Goal: Task Accomplishment & Management: Manage account settings

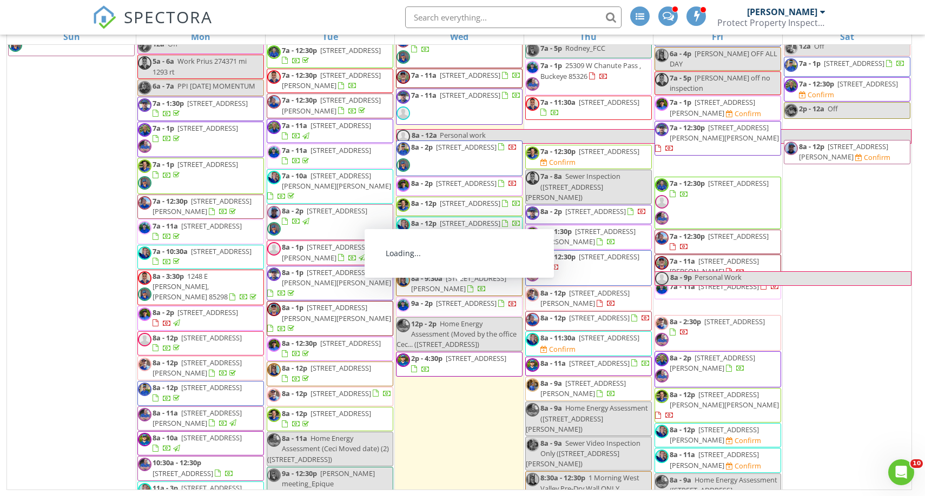
scroll to position [2940, 0]
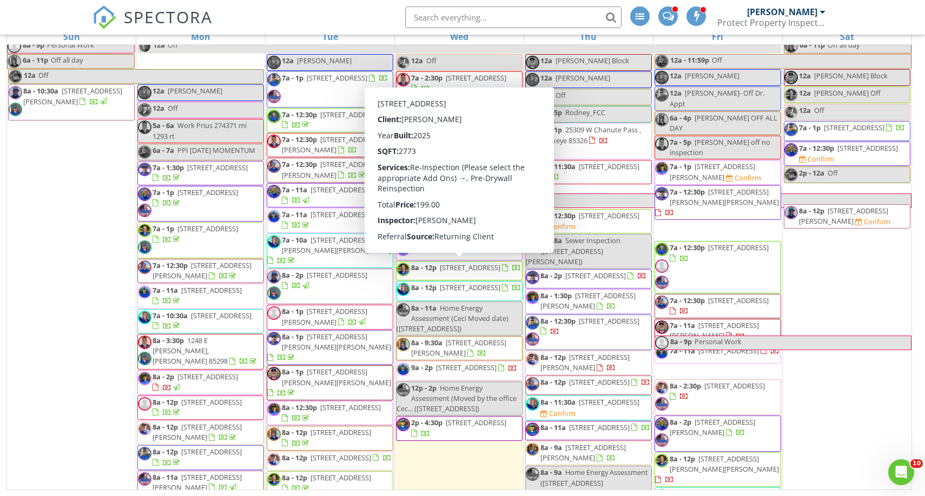
click at [468, 338] on span "5893 S Stonecreek Blvd, Gilbert 85298" at bounding box center [458, 348] width 95 height 20
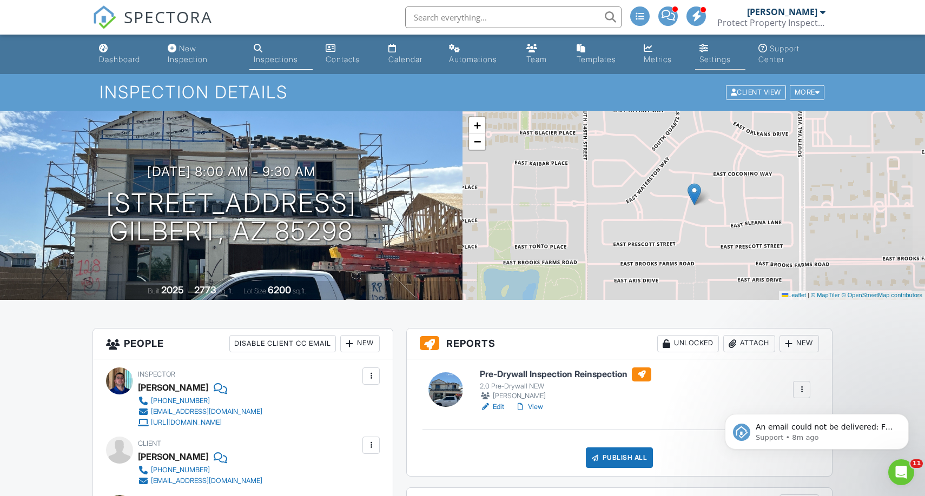
click at [707, 57] on div "Settings" at bounding box center [714, 59] width 31 height 9
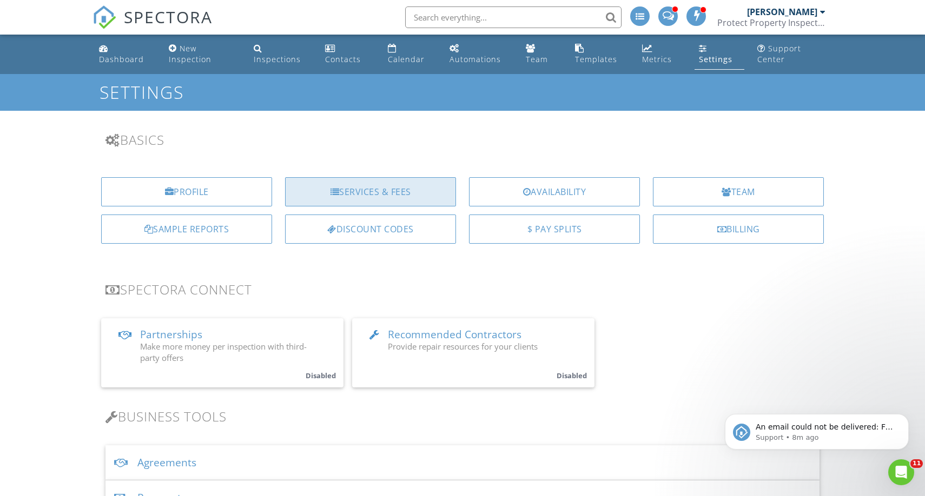
click at [389, 184] on div "Services & Fees" at bounding box center [370, 191] width 171 height 29
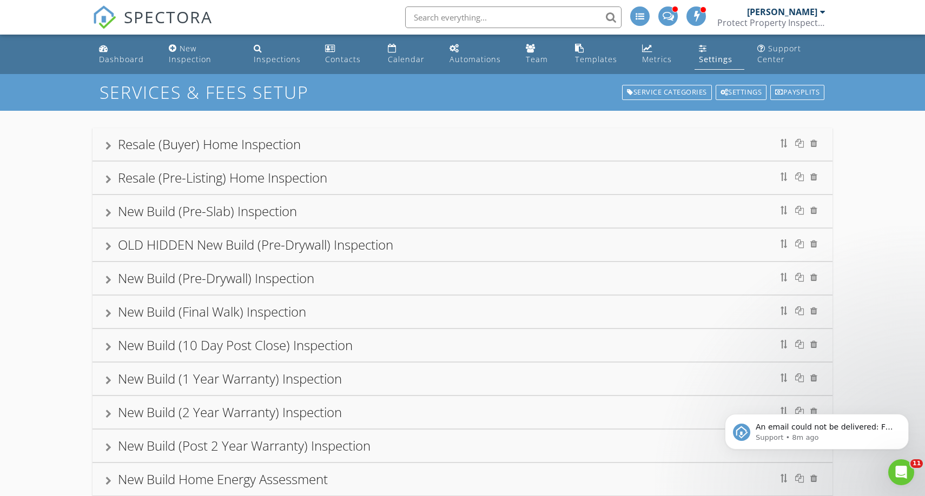
click at [202, 275] on div "New Build (Pre-Drywall) Inspection" at bounding box center [216, 278] width 196 height 18
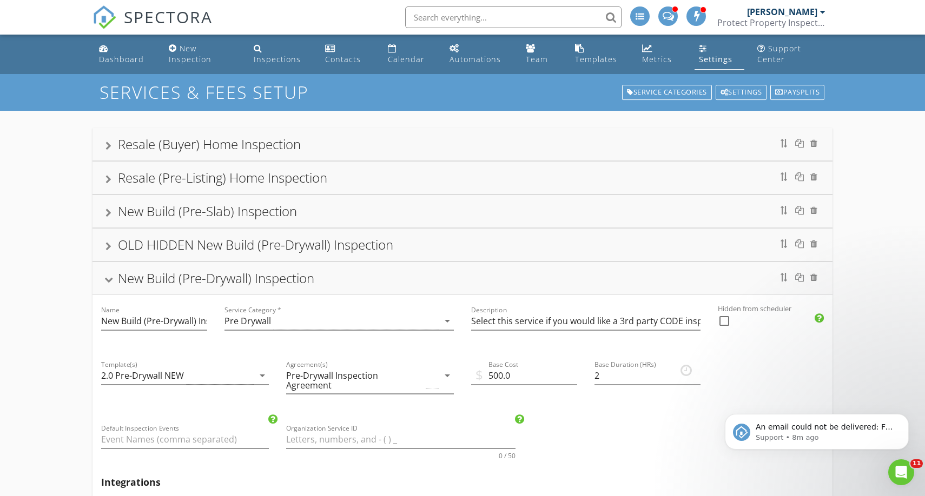
click at [191, 272] on div "New Build (Pre-Drywall) Inspection" at bounding box center [216, 278] width 196 height 18
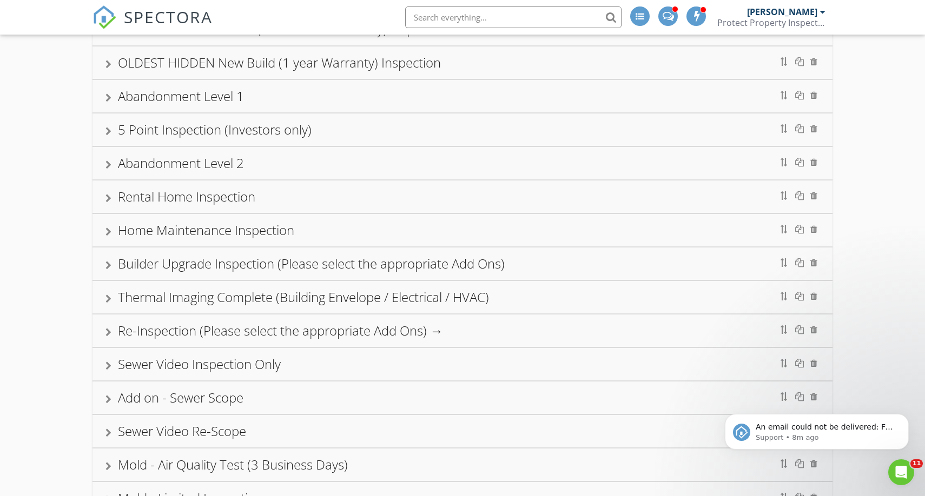
scroll to position [691, 0]
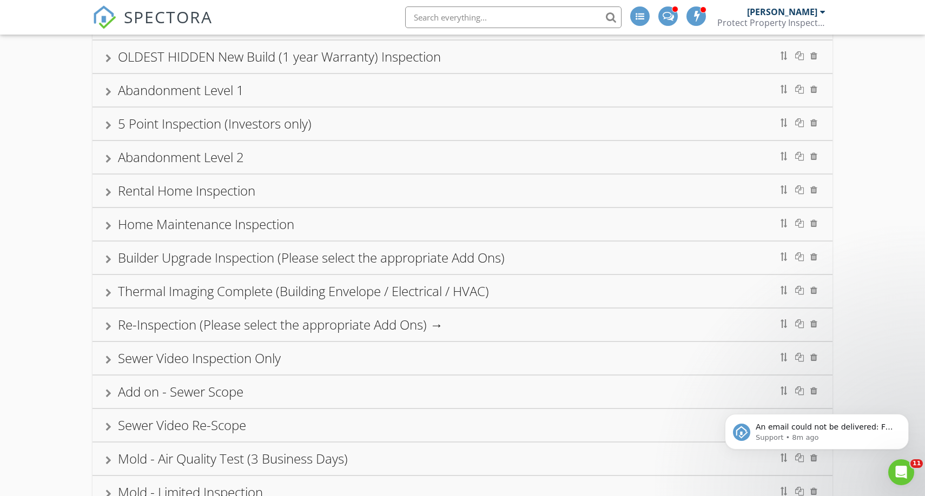
click at [201, 330] on div "Re-Inspection (Please select the appropriate Add Ons) →" at bounding box center [280, 325] width 325 height 18
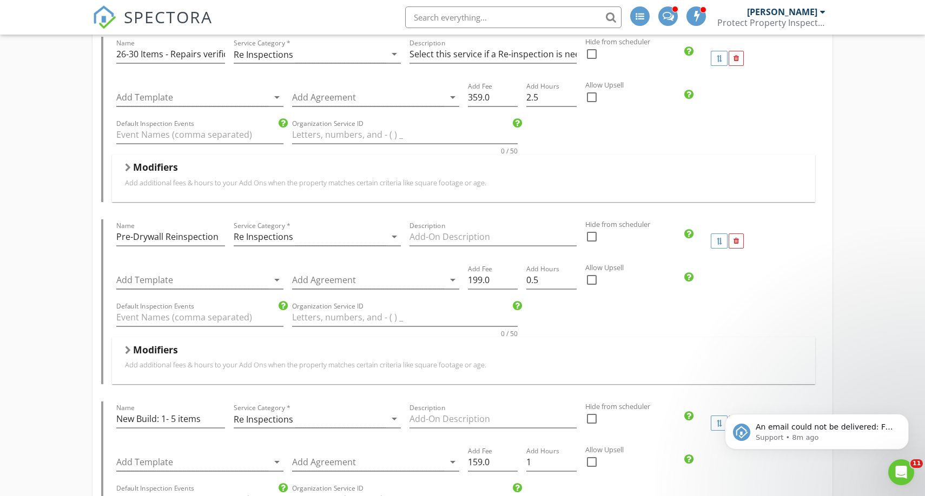
scroll to position [2793, 0]
click at [480, 278] on input "199.0" at bounding box center [493, 279] width 50 height 18
click at [478, 278] on input "199.0" at bounding box center [493, 279] width 50 height 18
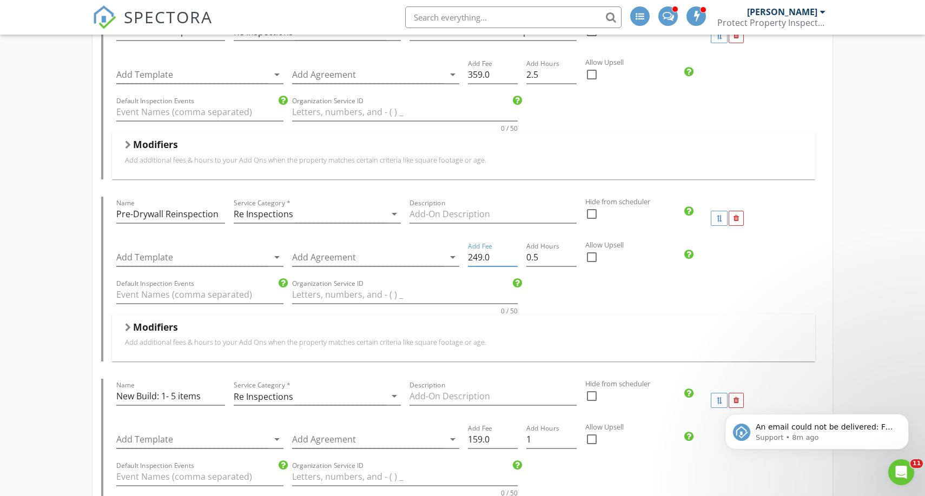
scroll to position [2830, 0]
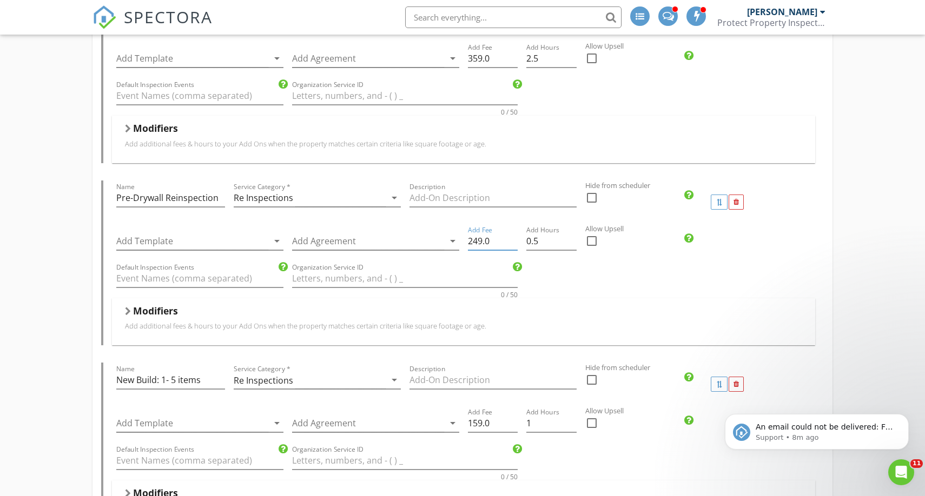
type input "249.0"
click at [229, 315] on div "Modifiers" at bounding box center [463, 313] width 677 height 17
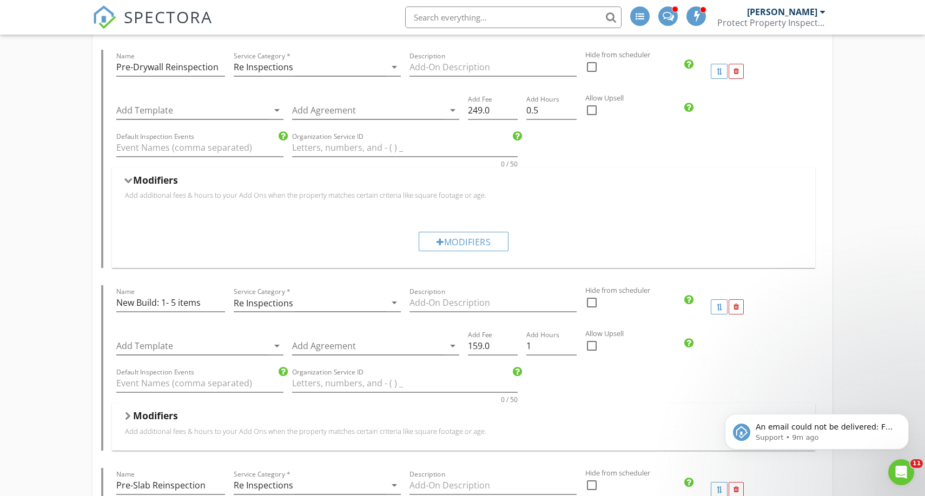
scroll to position [2985, 0]
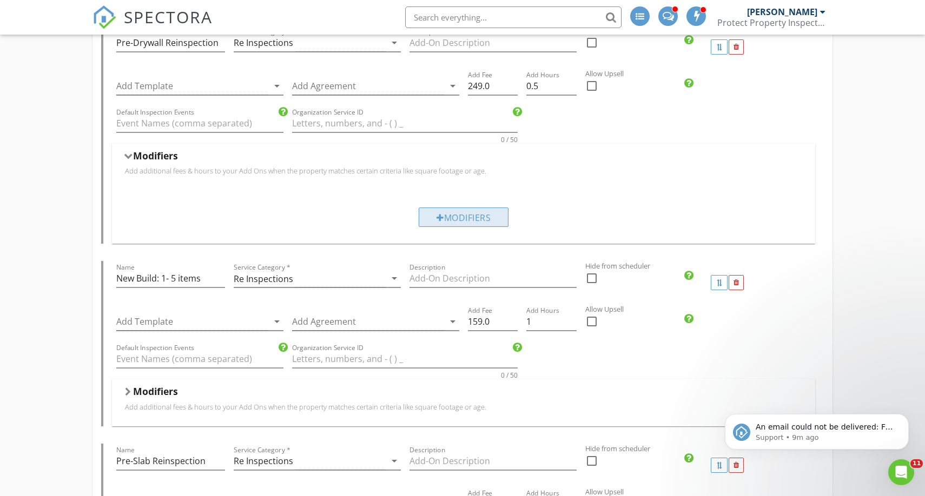
click at [437, 220] on div at bounding box center [440, 218] width 8 height 9
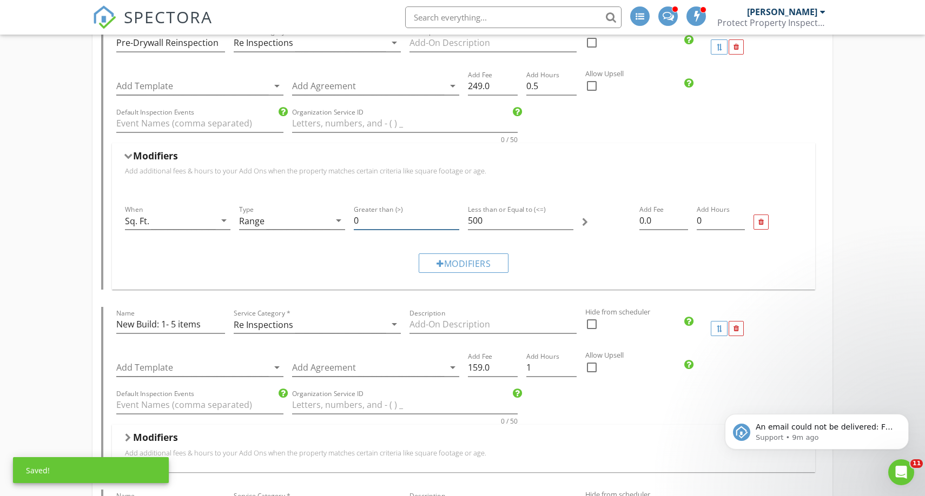
click at [360, 223] on input "0" at bounding box center [406, 221] width 105 height 18
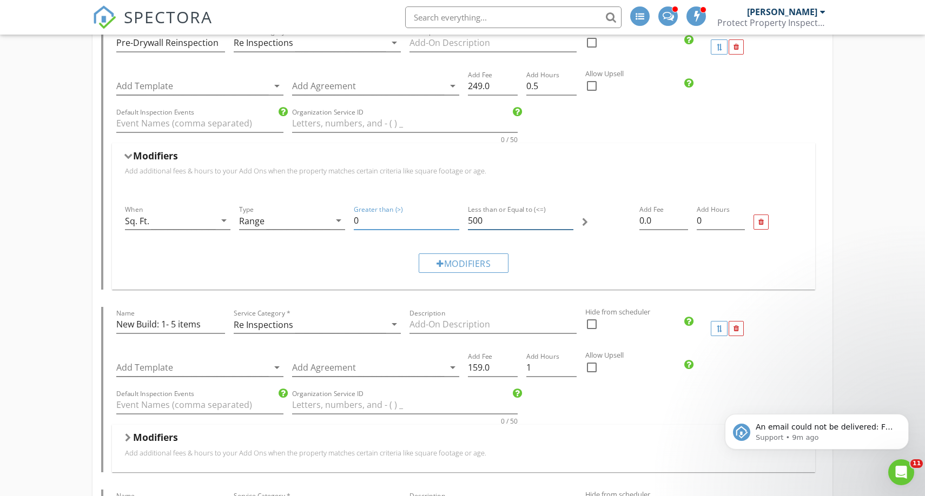
click at [483, 220] on input "500" at bounding box center [520, 221] width 105 height 18
type input "5"
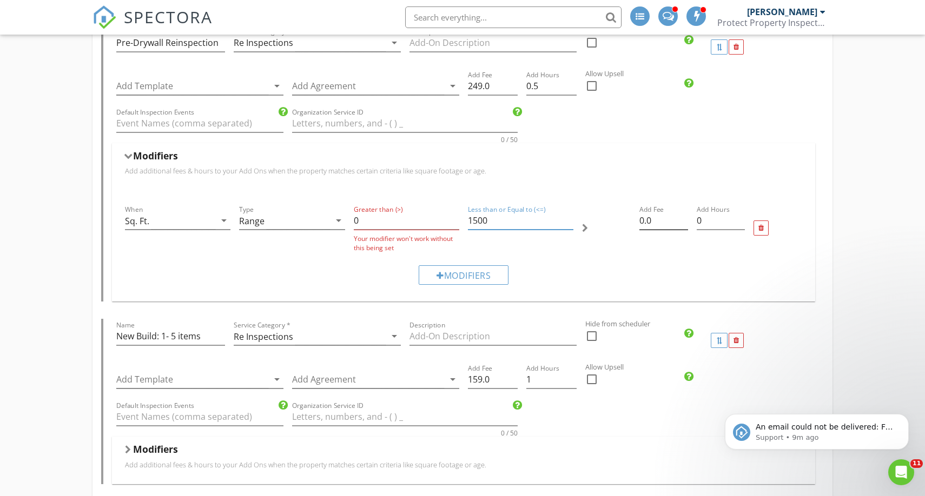
type input "1500"
click at [643, 222] on input "0.0" at bounding box center [663, 221] width 49 height 18
click at [492, 276] on div "Modifiers" at bounding box center [464, 275] width 90 height 19
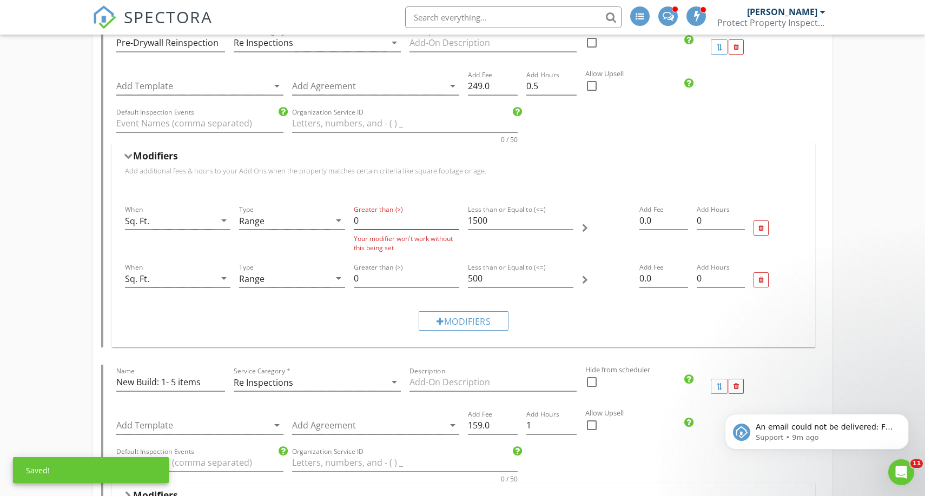
click at [382, 217] on input "0" at bounding box center [406, 221] width 105 height 18
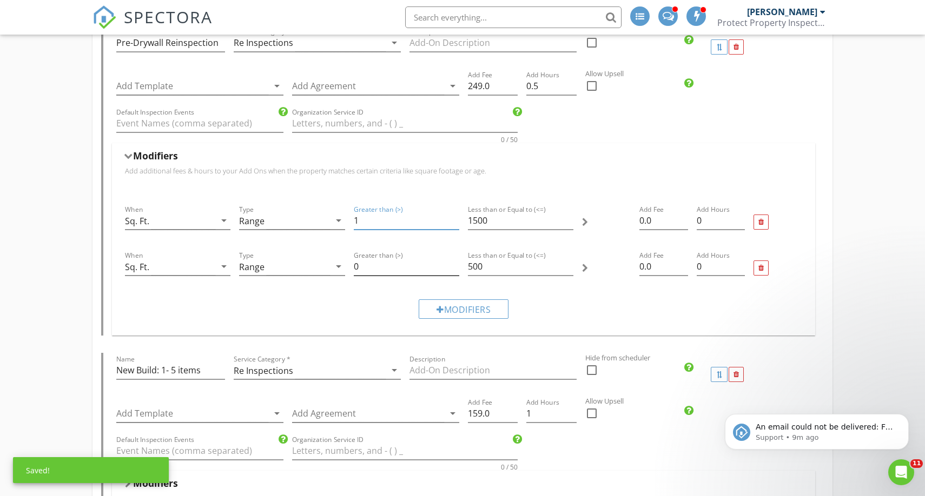
type input "1"
click at [380, 268] on input "0" at bounding box center [406, 267] width 105 height 18
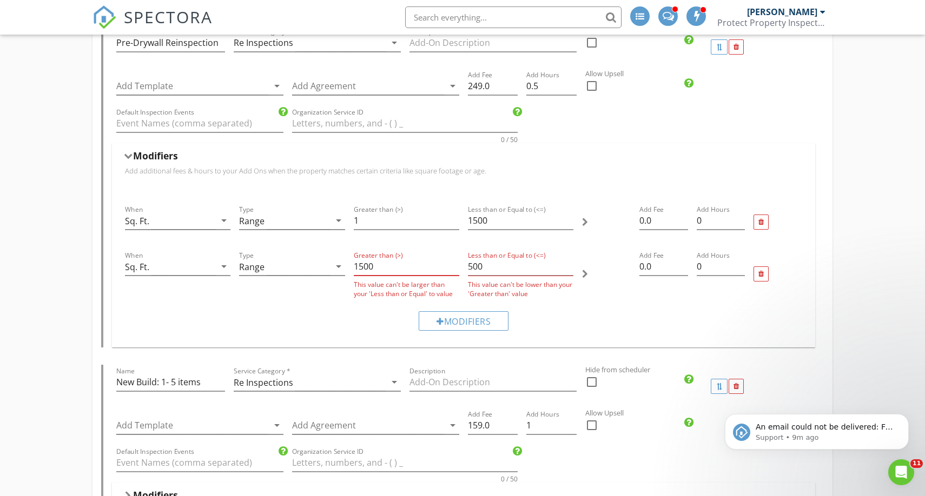
type input "1500"
click at [469, 267] on input "500" at bounding box center [520, 267] width 105 height 18
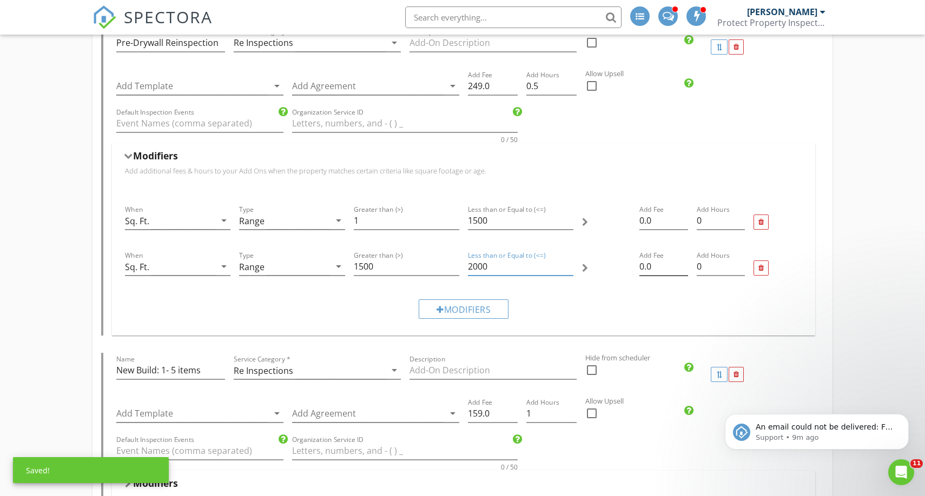
type input "2000"
click at [641, 267] on input "0.0" at bounding box center [663, 267] width 49 height 18
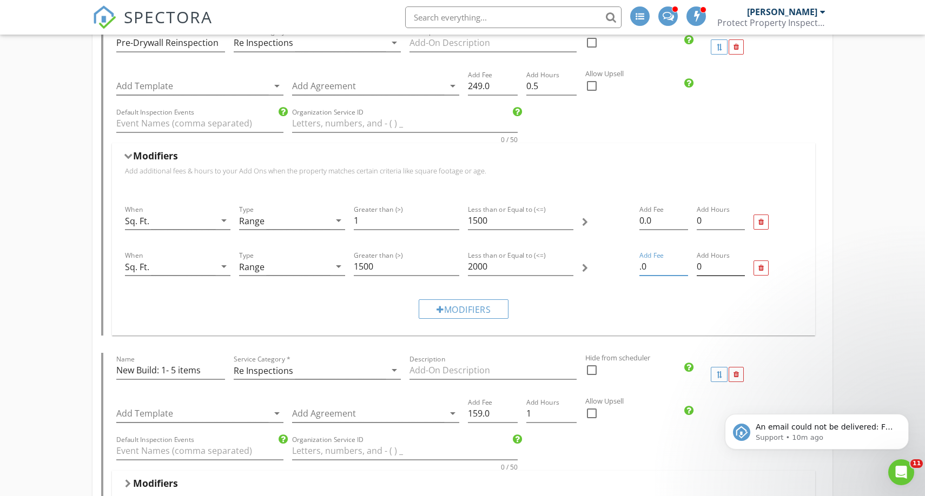
type input ".0"
click at [706, 266] on input "0" at bounding box center [720, 267] width 49 height 18
type input ".5"
click at [462, 313] on div "Modifiers" at bounding box center [464, 309] width 90 height 19
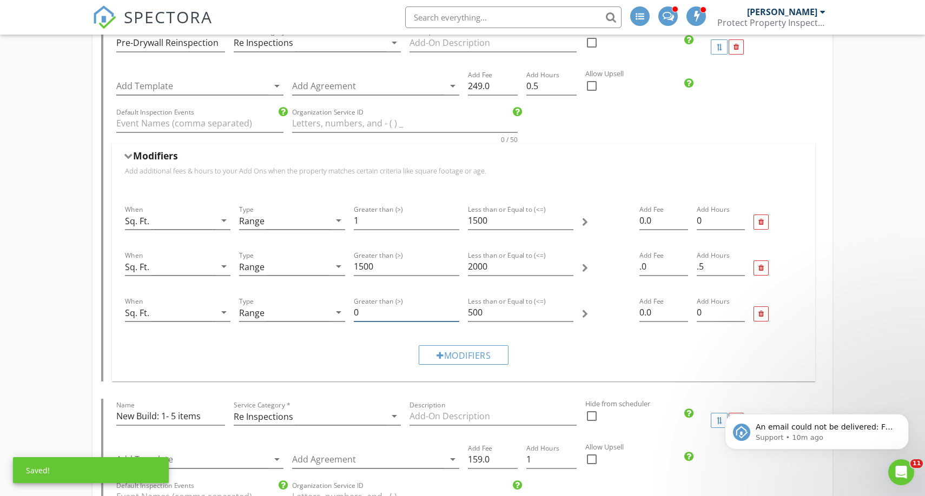
click at [408, 308] on input "0" at bounding box center [406, 313] width 105 height 18
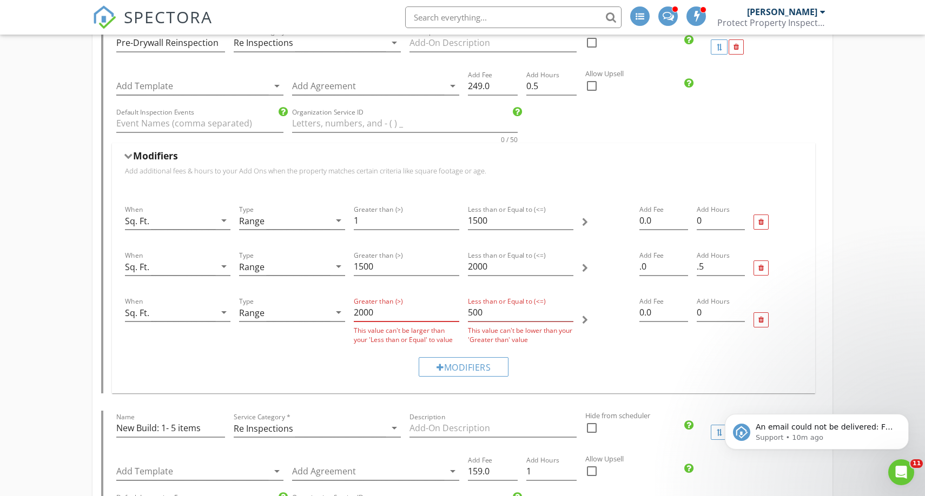
type input "2000"
click at [468, 313] on input "500" at bounding box center [520, 313] width 105 height 18
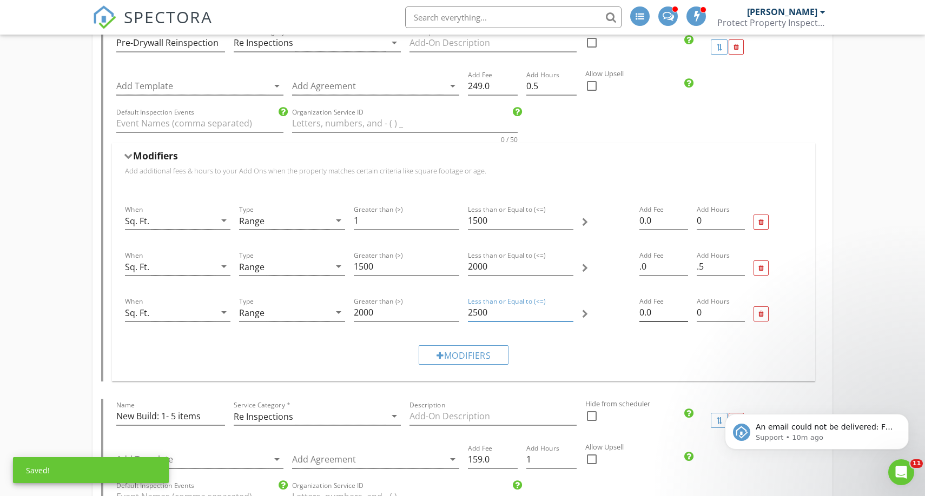
type input "2500"
click at [643, 310] on input "0.0" at bounding box center [663, 313] width 49 height 18
type input "5.0"
type input "50.0"
click at [472, 355] on div "Modifiers" at bounding box center [464, 355] width 90 height 19
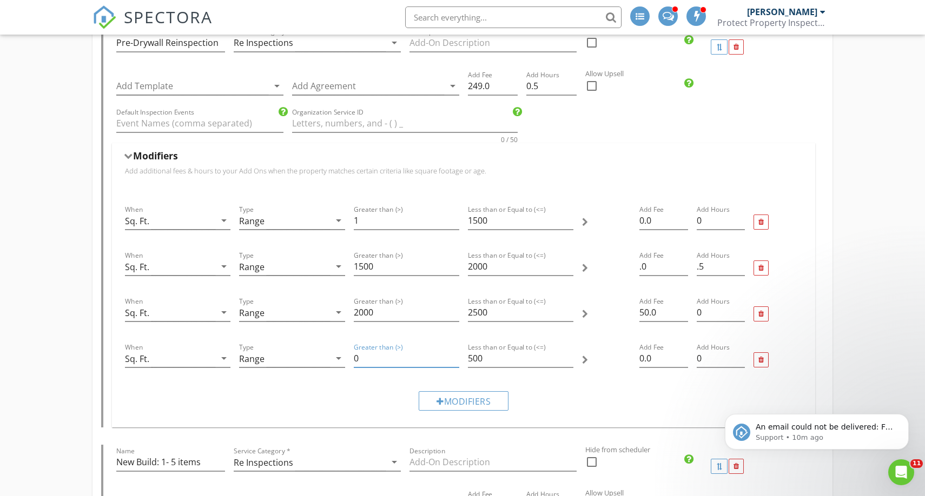
click at [362, 357] on input "0" at bounding box center [406, 359] width 105 height 18
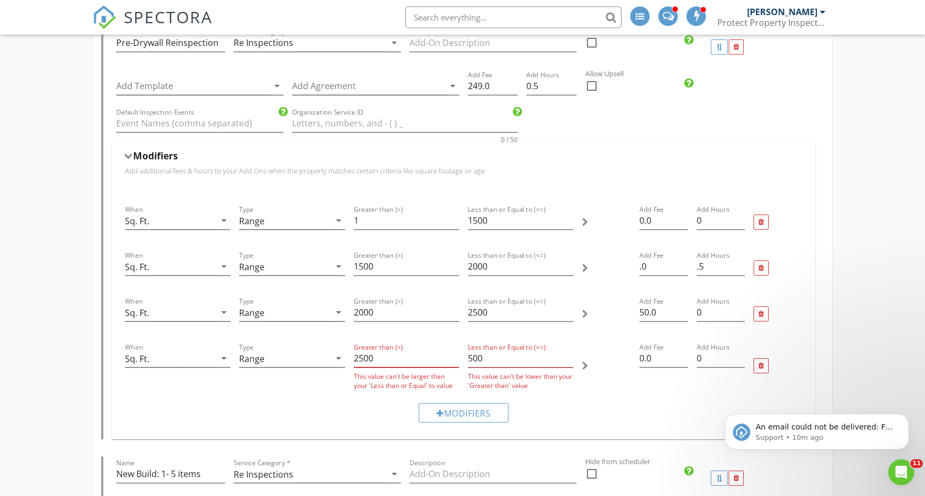
type input "2500"
click at [470, 360] on input "500" at bounding box center [520, 359] width 105 height 18
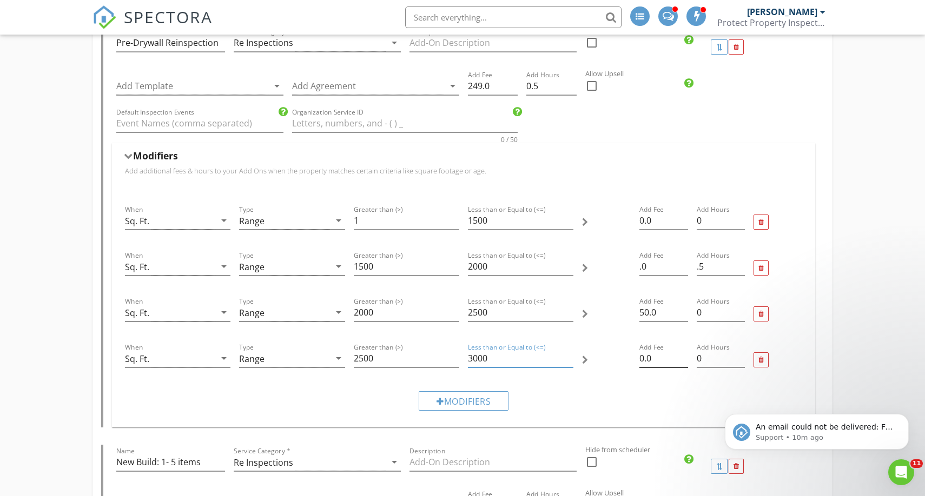
type input "3000"
click at [643, 359] on input "0.0" at bounding box center [663, 359] width 49 height 18
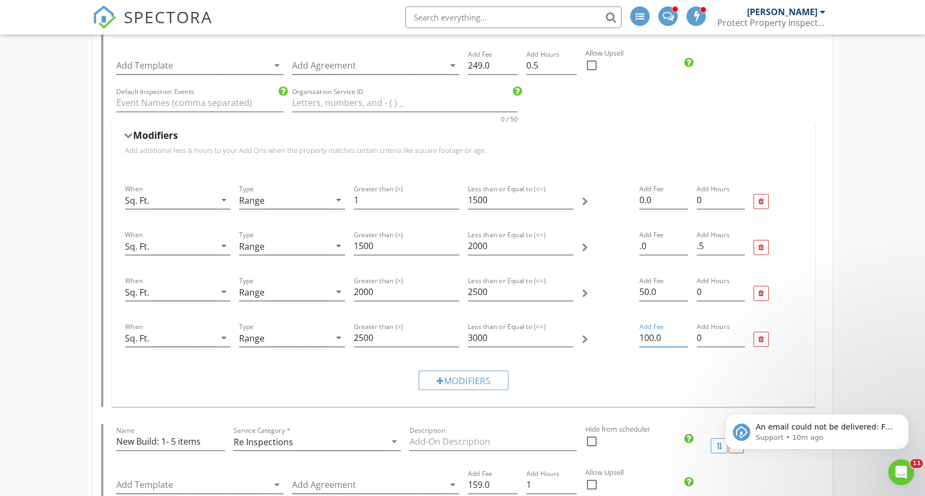
scroll to position [3007, 0]
type input "100.0"
click at [470, 379] on div "Modifiers" at bounding box center [464, 379] width 90 height 19
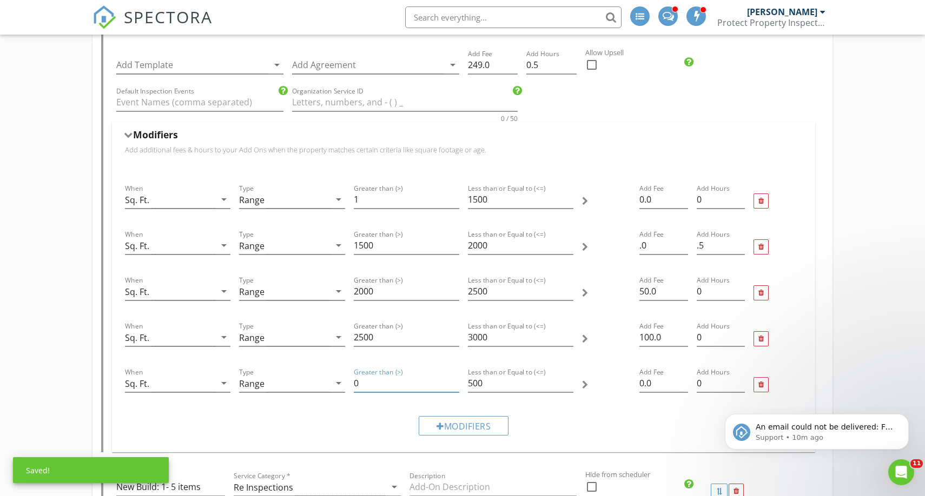
click at [387, 385] on input "0" at bounding box center [406, 384] width 105 height 18
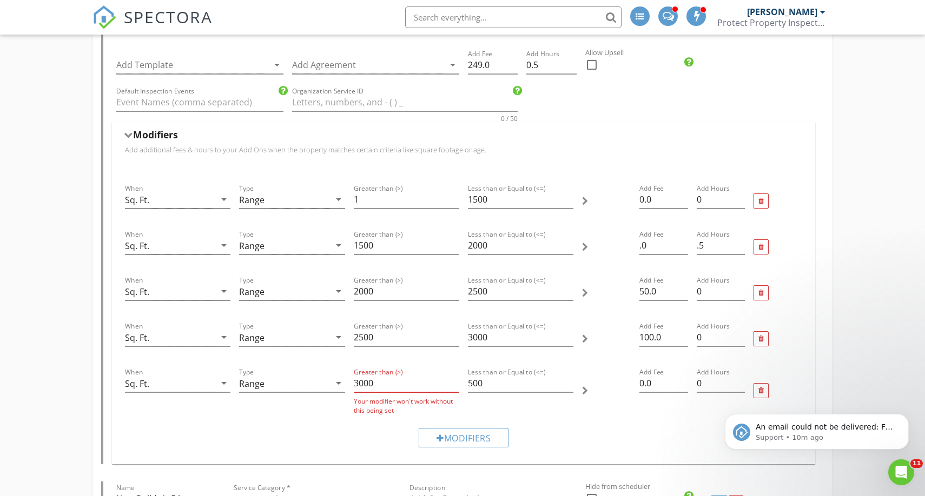
type input "3000"
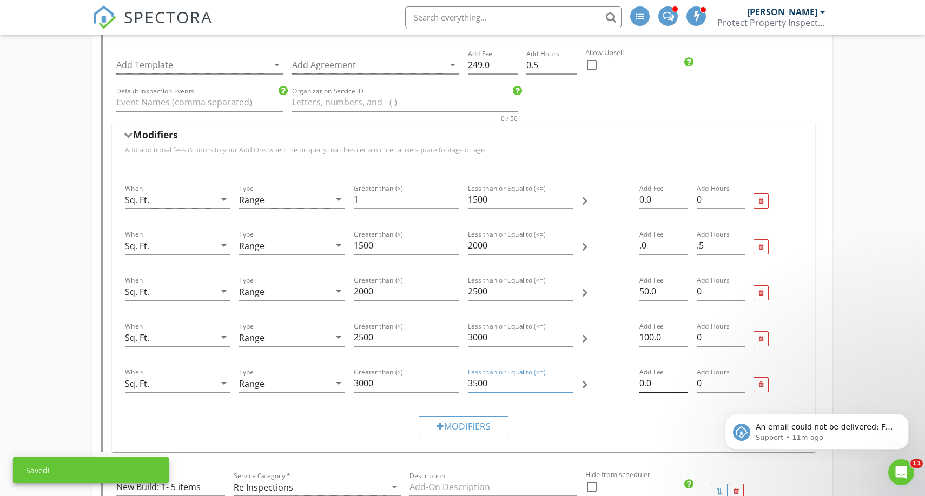
type input "3500"
click at [643, 386] on input "0.0" at bounding box center [663, 384] width 49 height 18
type input "150.0"
click at [456, 426] on div "Modifiers" at bounding box center [464, 425] width 90 height 19
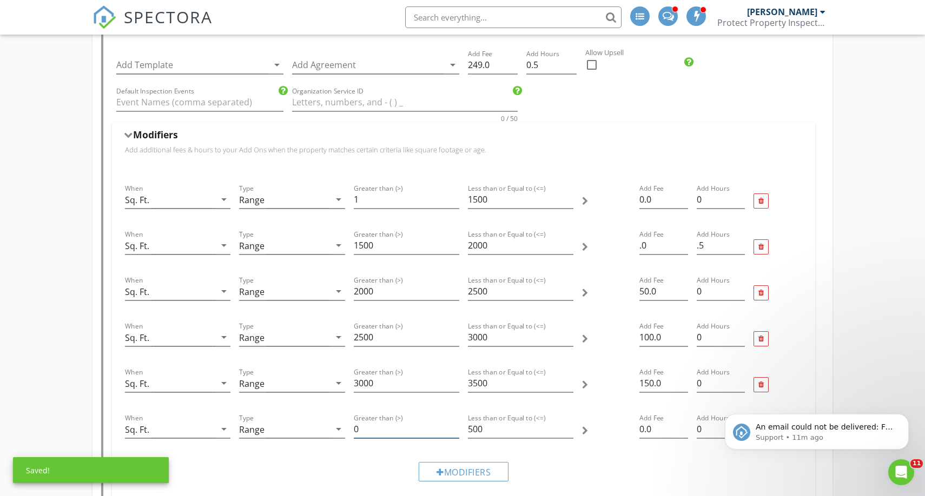
click at [358, 428] on input "0" at bounding box center [406, 430] width 105 height 18
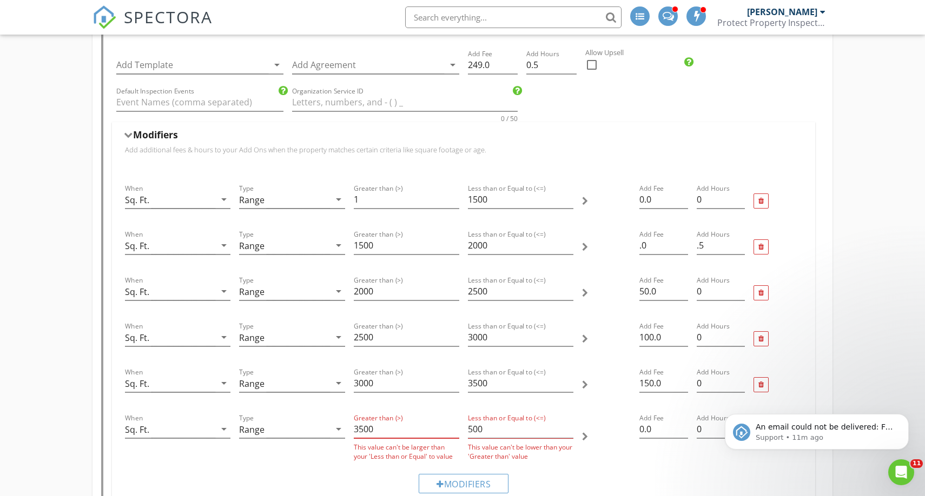
type input "3500"
click at [473, 429] on input "500" at bounding box center [520, 430] width 105 height 18
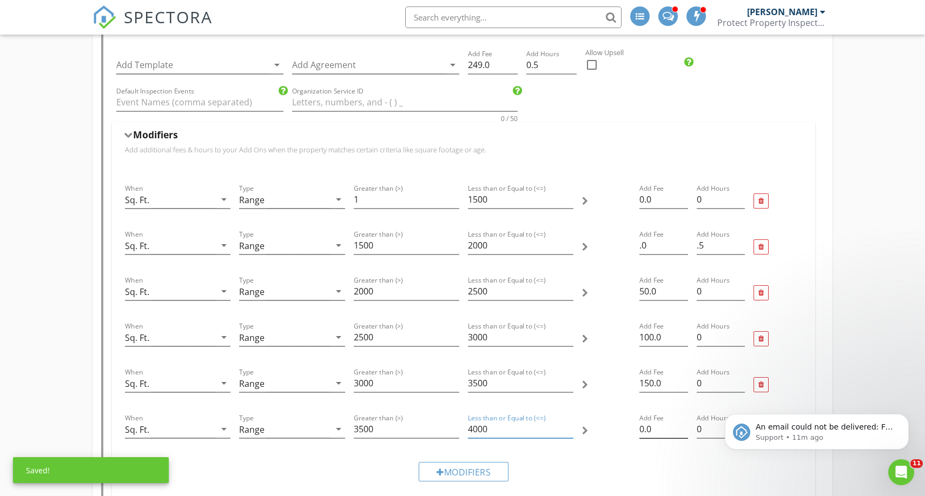
type input "4000"
click at [643, 431] on input "0.0" at bounding box center [663, 430] width 49 height 18
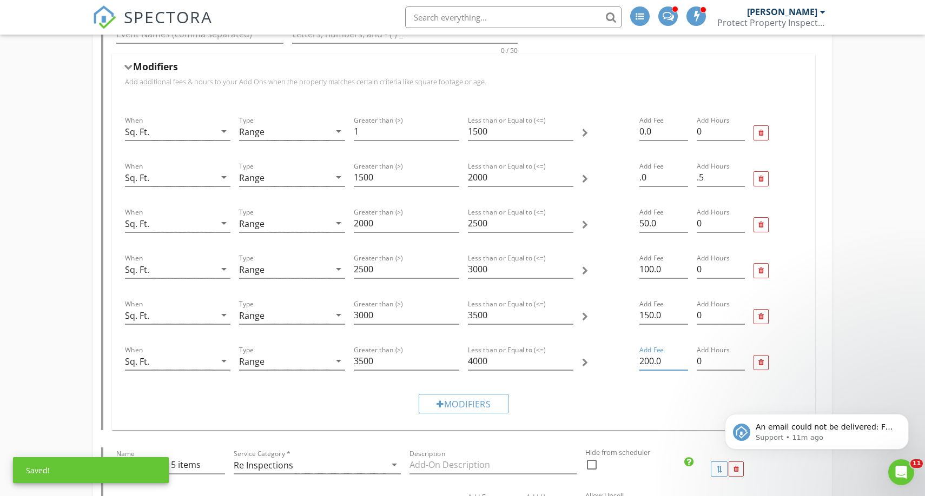
scroll to position [3077, 0]
type input "200.0"
click at [452, 400] on div "Modifiers" at bounding box center [464, 401] width 90 height 19
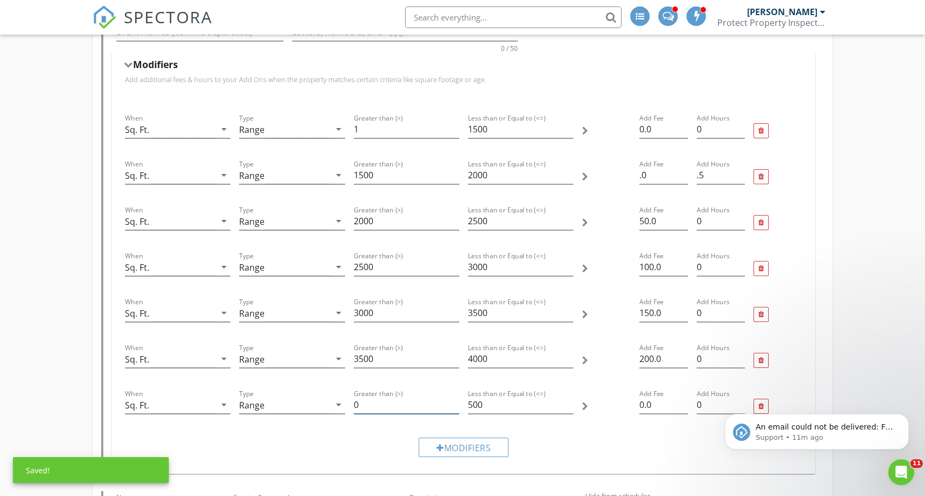
click at [365, 405] on input "0" at bounding box center [406, 405] width 105 height 18
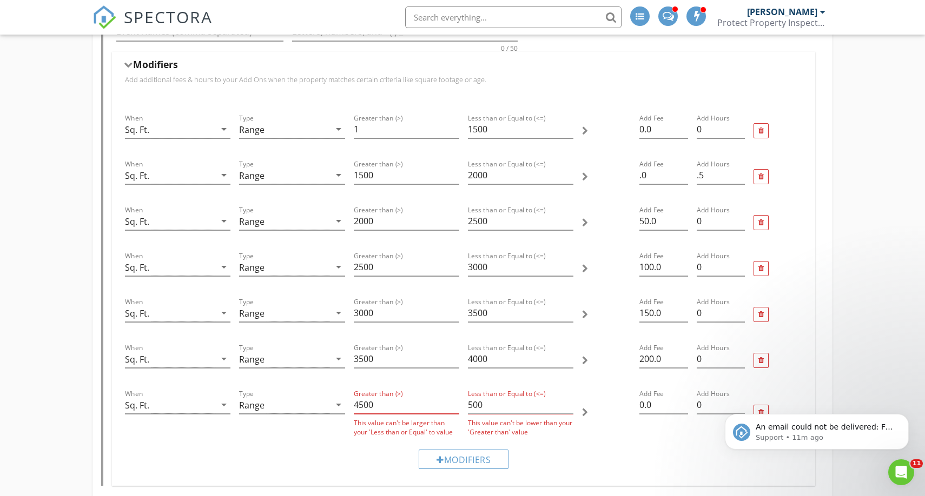
type input "4500"
click at [472, 407] on input "500" at bounding box center [520, 405] width 105 height 18
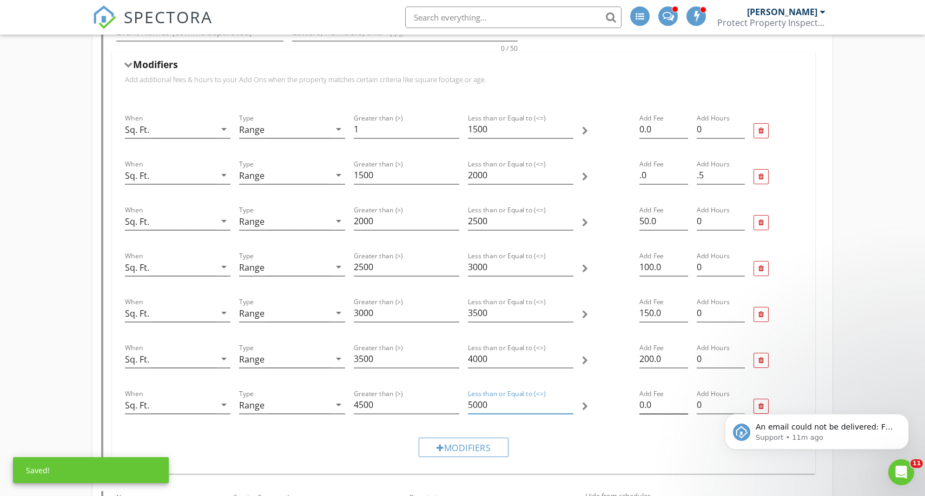
type input "5000"
click at [643, 406] on input "0.0" at bounding box center [663, 405] width 49 height 18
type input "250.0"
click at [447, 444] on div "Modifiers" at bounding box center [464, 447] width 90 height 19
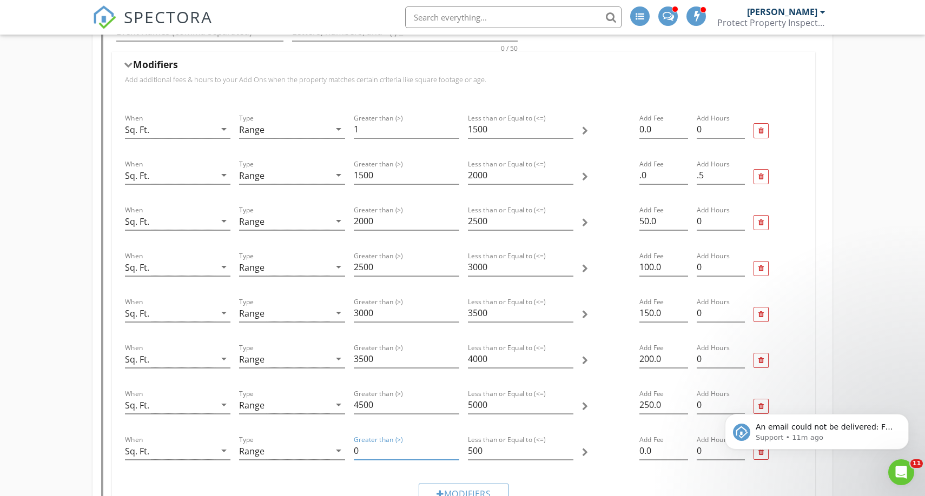
click at [361, 449] on input "0" at bounding box center [406, 451] width 105 height 18
type input "5500"
click at [473, 452] on input "500" at bounding box center [520, 451] width 105 height 18
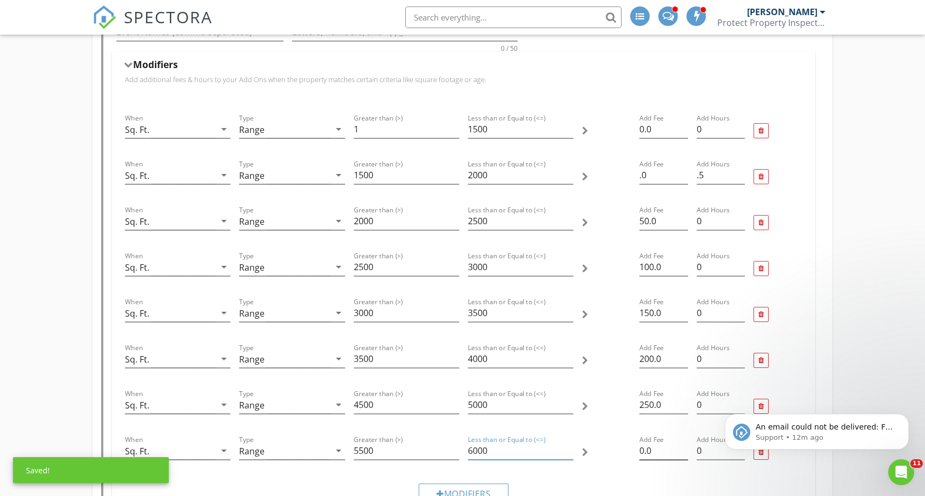
type input "6000"
click at [643, 454] on input "0.0" at bounding box center [663, 451] width 49 height 18
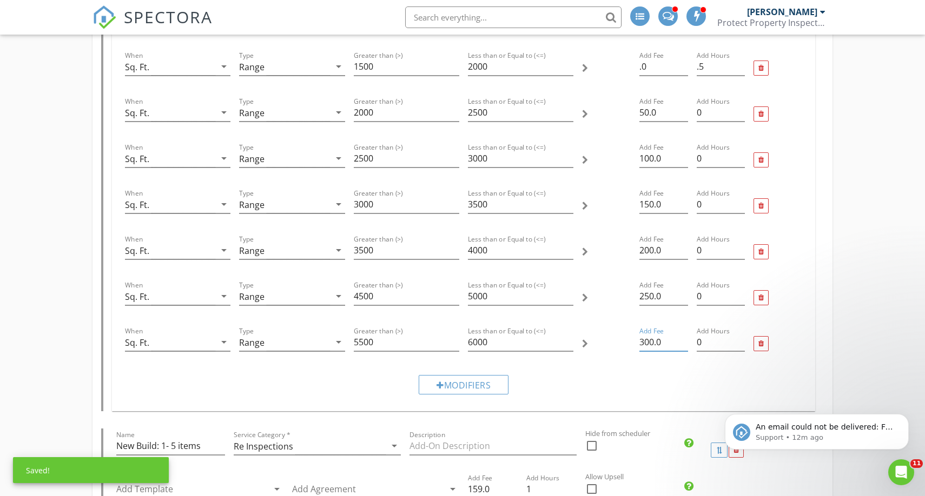
scroll to position [3204, 0]
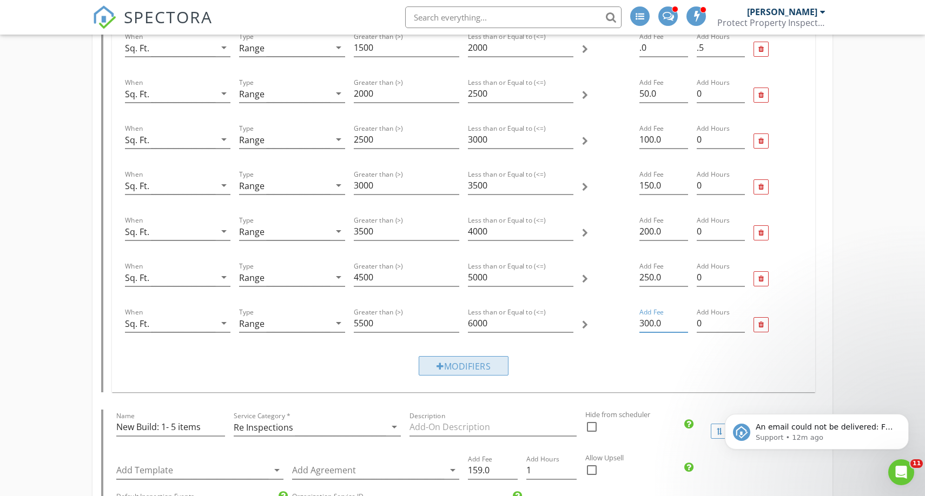
type input "300.0"
click at [463, 368] on div "Modifiers" at bounding box center [464, 365] width 90 height 19
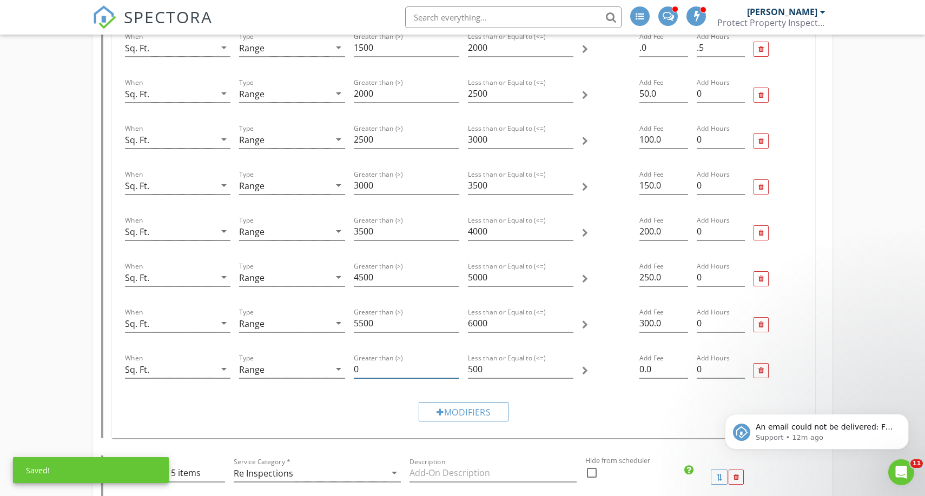
click at [382, 367] on input "0" at bounding box center [406, 370] width 105 height 18
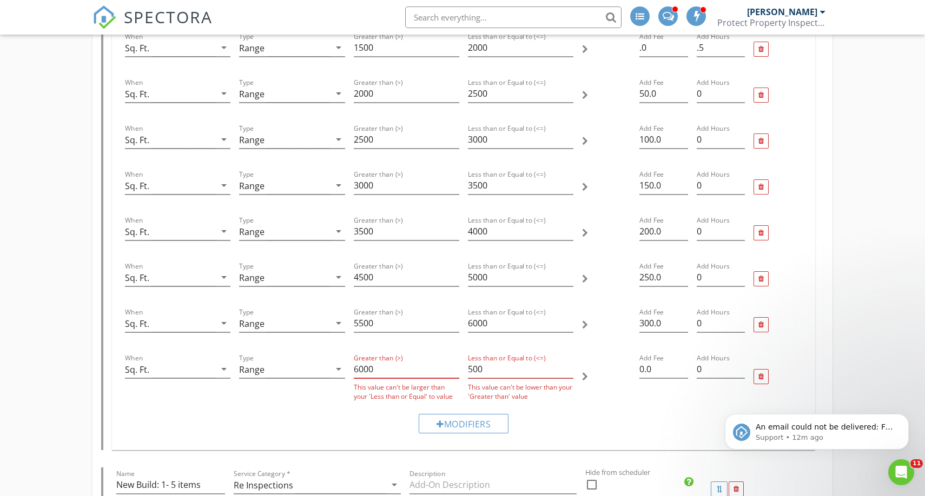
type input "6000"
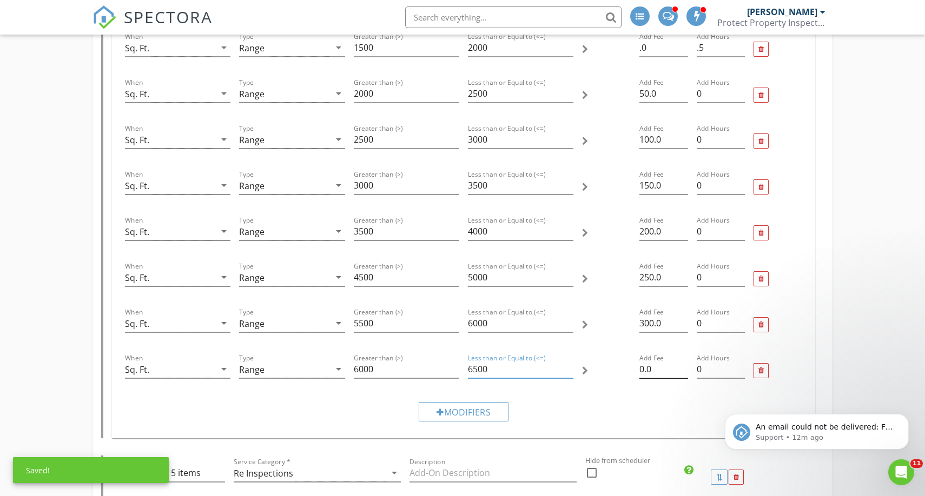
type input "6500"
click at [642, 370] on input "0.0" at bounding box center [663, 370] width 49 height 18
type input "350.0"
click at [474, 411] on div "Modifiers" at bounding box center [464, 411] width 90 height 19
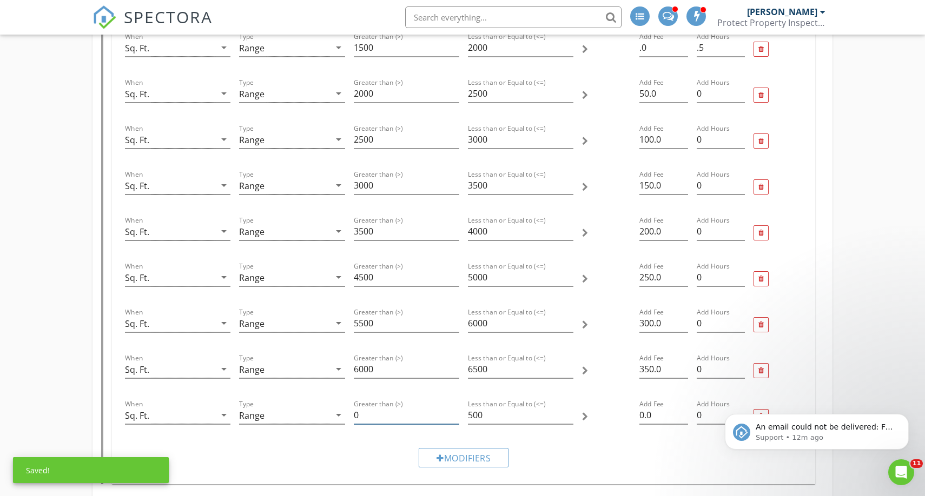
click at [377, 424] on div "Greater than (>) 0" at bounding box center [406, 416] width 105 height 18
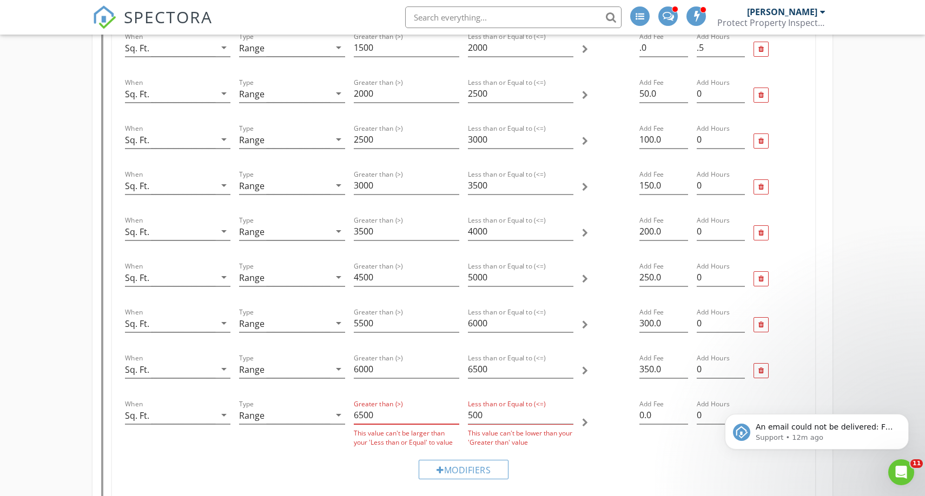
type input "6500"
click at [470, 414] on input "500" at bounding box center [520, 416] width 105 height 18
drag, startPoint x: 470, startPoint y: 414, endPoint x: 500, endPoint y: 424, distance: 31.0
click at [500, 424] on div "Less than or Equal to (<=) 700" at bounding box center [520, 416] width 105 height 18
click at [473, 414] on input "700" at bounding box center [520, 416] width 105 height 18
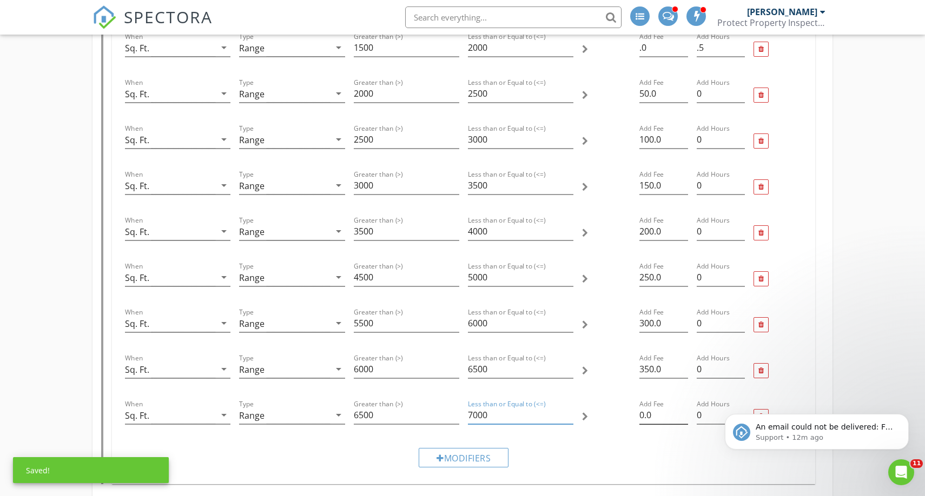
type input "7000"
click at [643, 415] on input "0.0" at bounding box center [663, 416] width 49 height 18
type input "400.0"
click at [464, 459] on div "Modifiers" at bounding box center [464, 457] width 90 height 19
click at [387, 460] on input "0" at bounding box center [406, 462] width 105 height 18
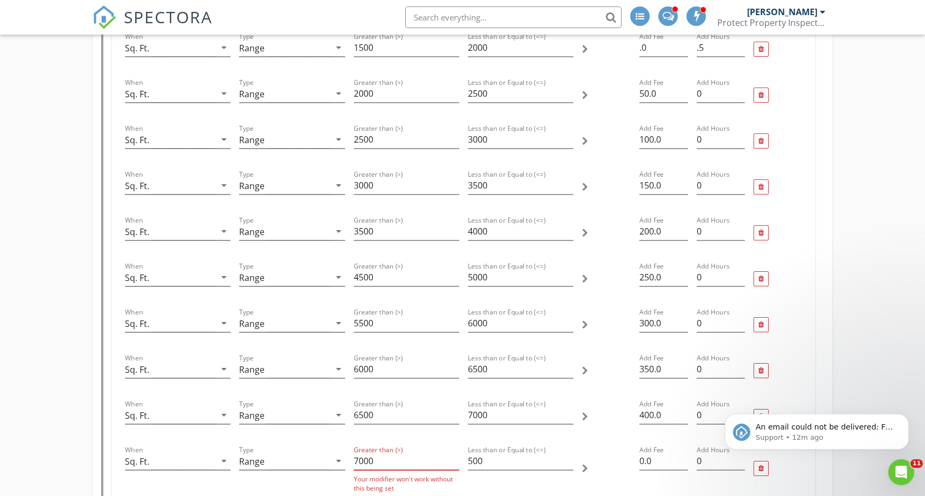
type input "7000"
type input "7500"
click at [643, 460] on input "0.0" at bounding box center [663, 462] width 49 height 18
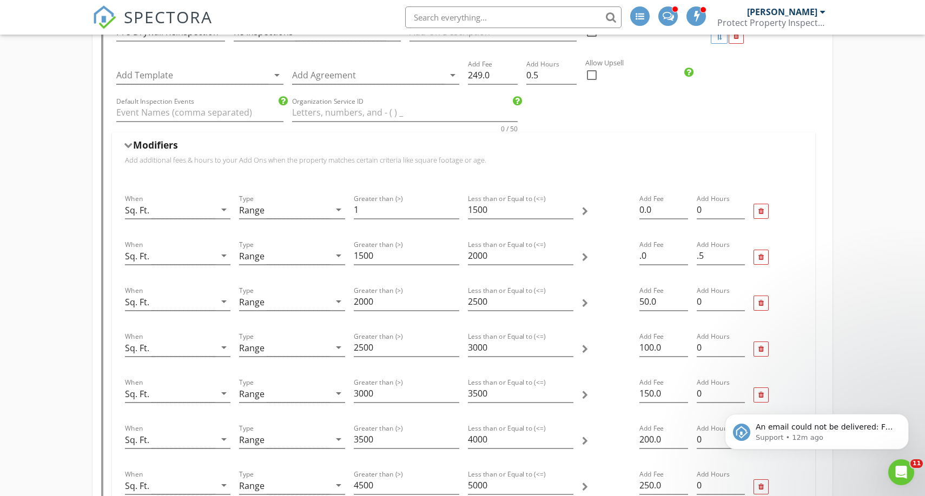
scroll to position [3051, 0]
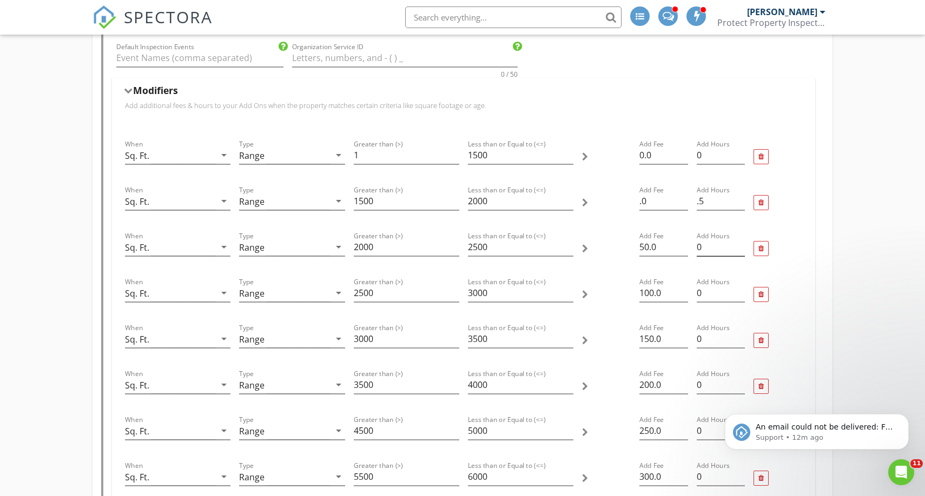
type input "450.0"
click at [710, 248] on input "0" at bounding box center [720, 247] width 49 height 18
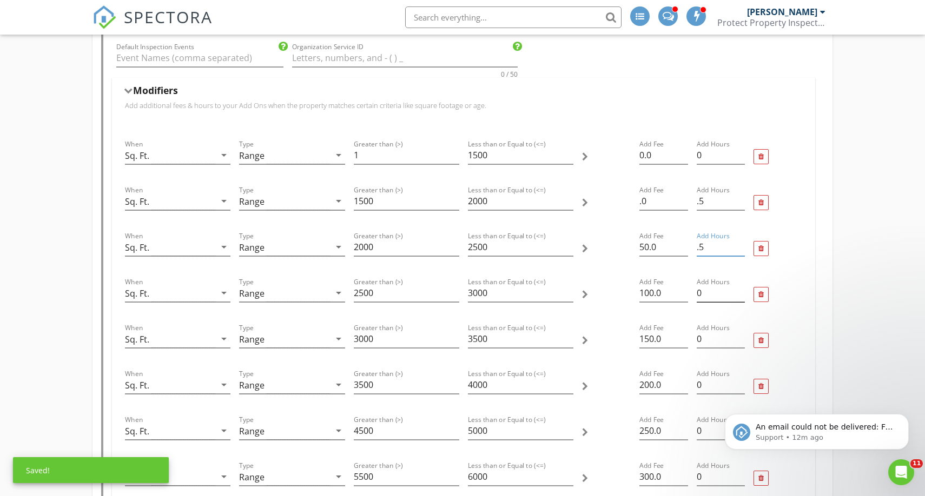
type input ".5"
click at [703, 289] on input "0" at bounding box center [720, 293] width 49 height 18
type input "1"
click at [705, 340] on input "0" at bounding box center [720, 339] width 49 height 18
type input "1"
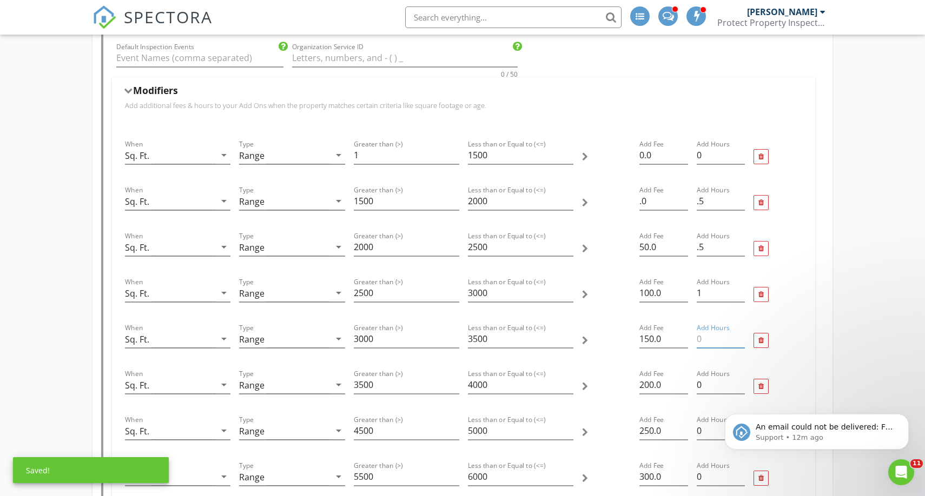
type input "2"
type input "1.5"
click at [710, 383] on input "0" at bounding box center [720, 385] width 49 height 18
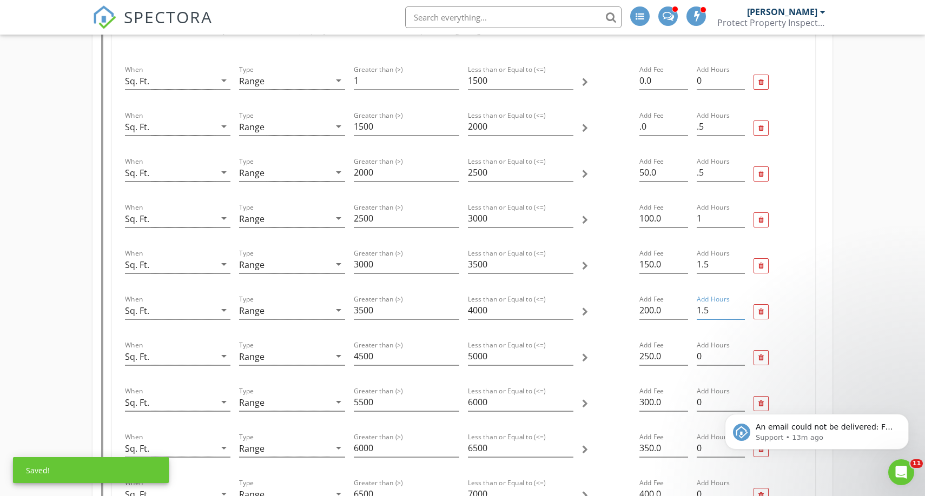
scroll to position [3128, 0]
type input "1.5"
click at [709, 351] on input "0" at bounding box center [720, 354] width 49 height 18
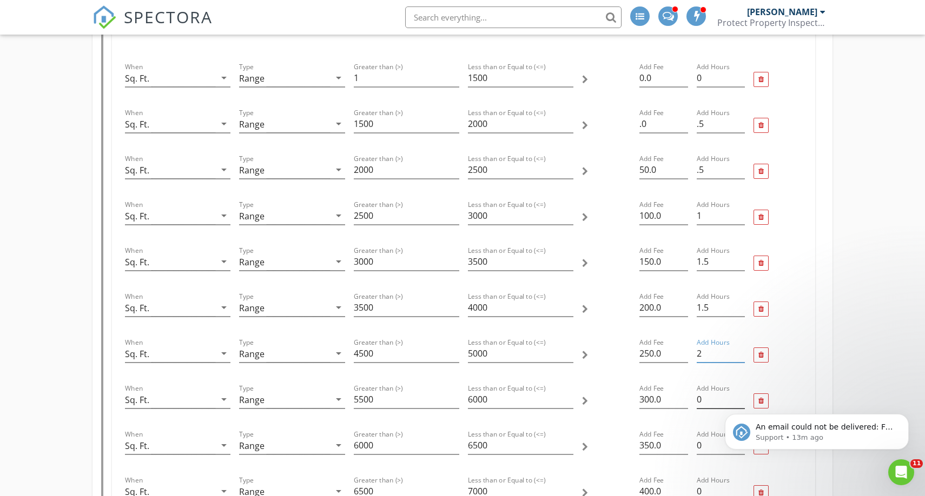
type input "2"
click at [702, 396] on input "0" at bounding box center [720, 400] width 49 height 18
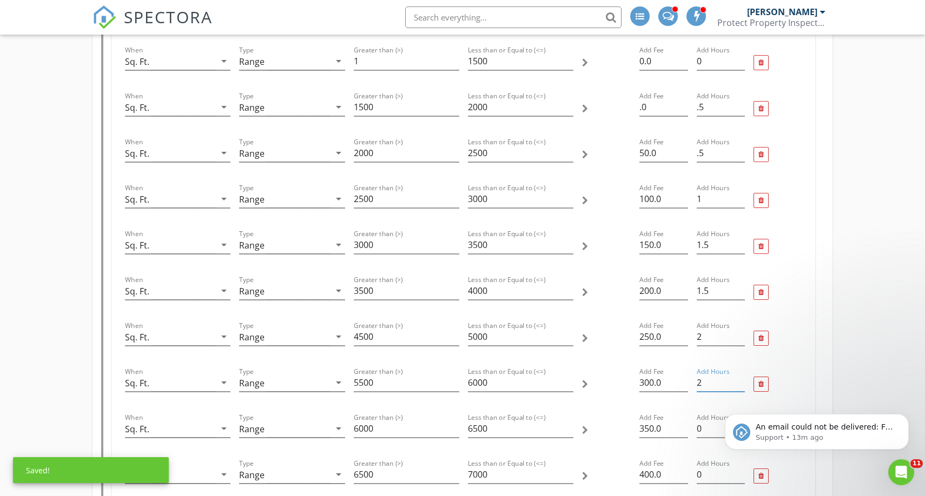
scroll to position [3155, 0]
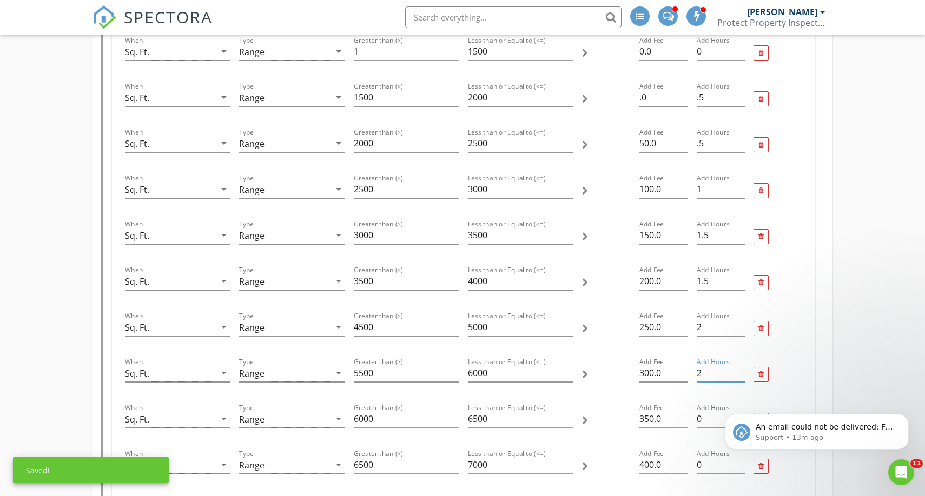
type input "2"
click at [711, 417] on input "0" at bounding box center [720, 419] width 49 height 18
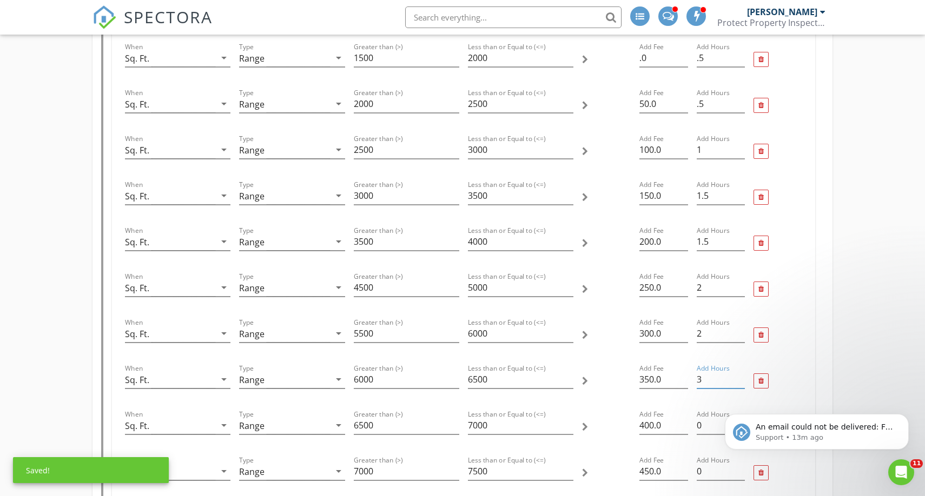
scroll to position [3240, 0]
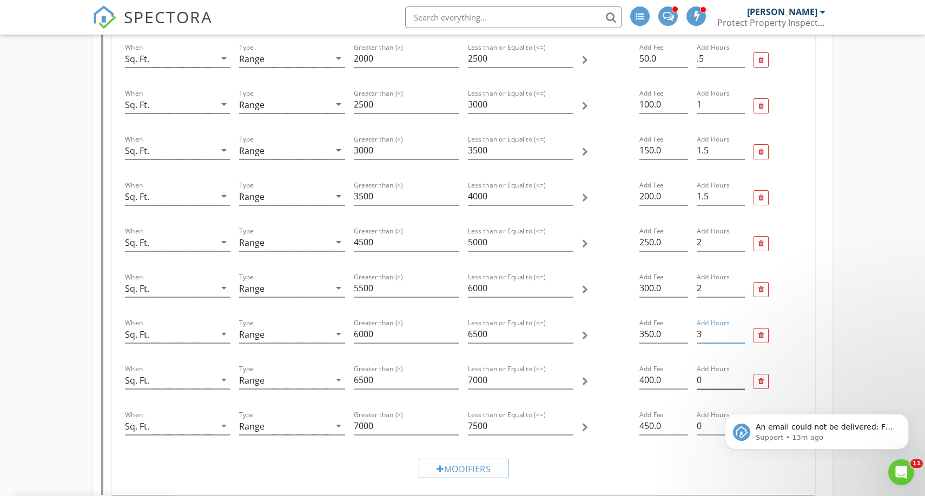
type input "3"
click at [711, 377] on input "0" at bounding box center [720, 380] width 49 height 18
type input "3"
click at [708, 424] on input "0" at bounding box center [720, 426] width 49 height 18
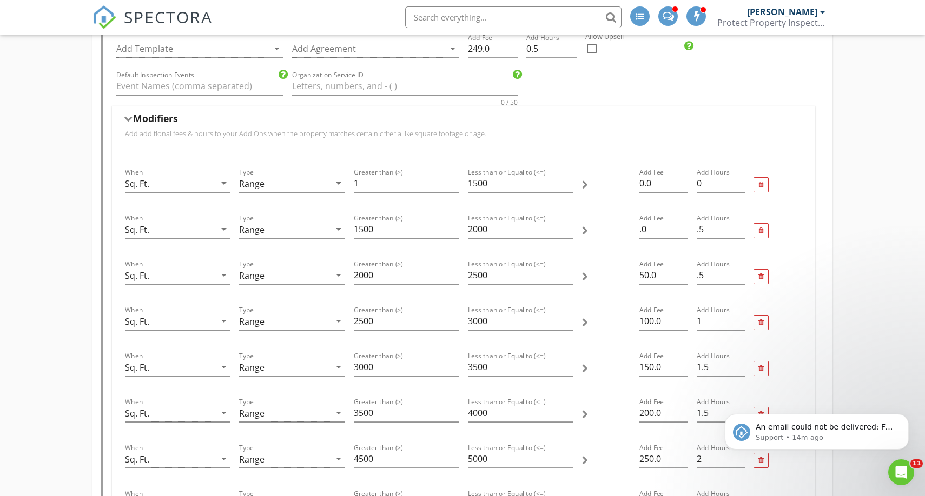
scroll to position [3020, 0]
type input "4"
click at [820, 251] on div "Name Pre-Drywall Reinspection Service Category * Re Inspections arrow_drop_down…" at bounding box center [462, 353] width 722 height 724
click at [906, 419] on icon "Dismiss notification" at bounding box center [906, 417] width 6 height 6
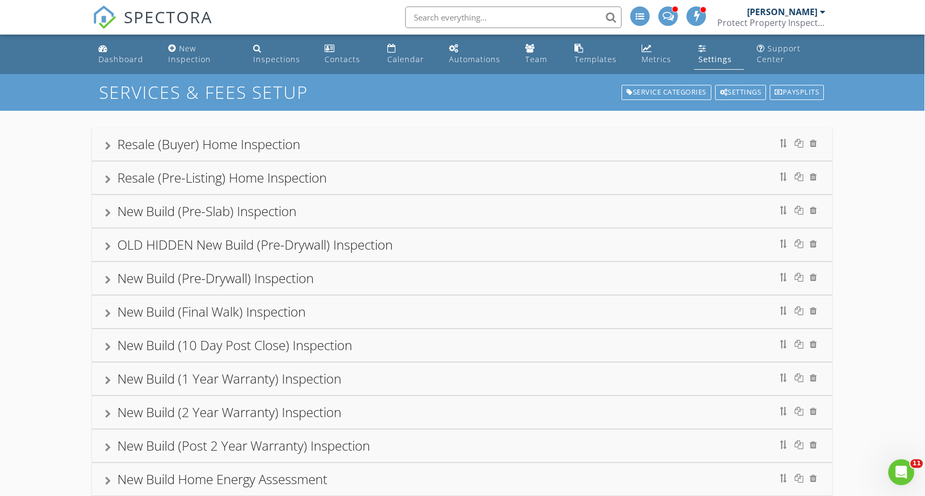
scroll to position [0, 1]
